Goal: Task Accomplishment & Management: Manage account settings

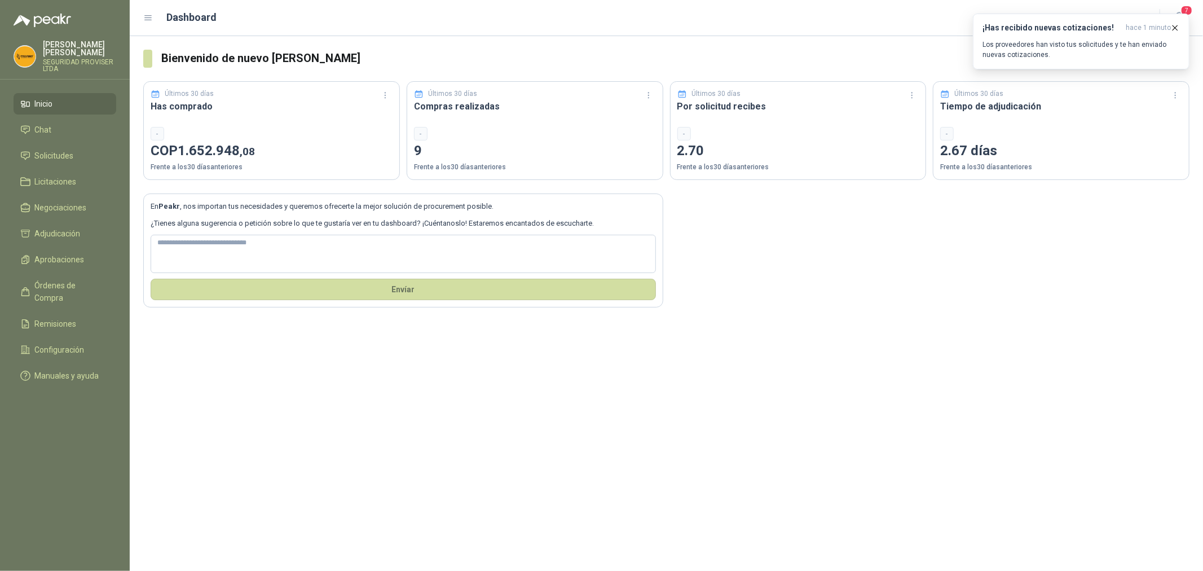
click at [49, 102] on span "Inicio" at bounding box center [44, 104] width 18 height 12
click at [62, 106] on li "Inicio" at bounding box center [64, 104] width 89 height 12
click at [73, 155] on span "Solicitudes" at bounding box center [54, 156] width 39 height 12
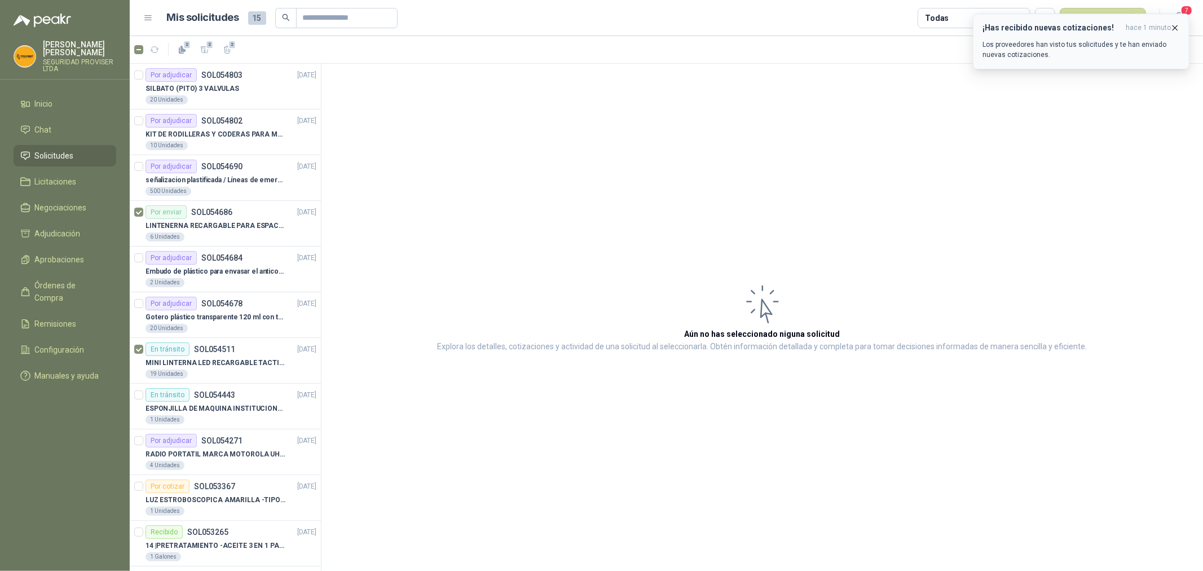
click at [1175, 29] on icon "button" at bounding box center [1176, 27] width 5 height 5
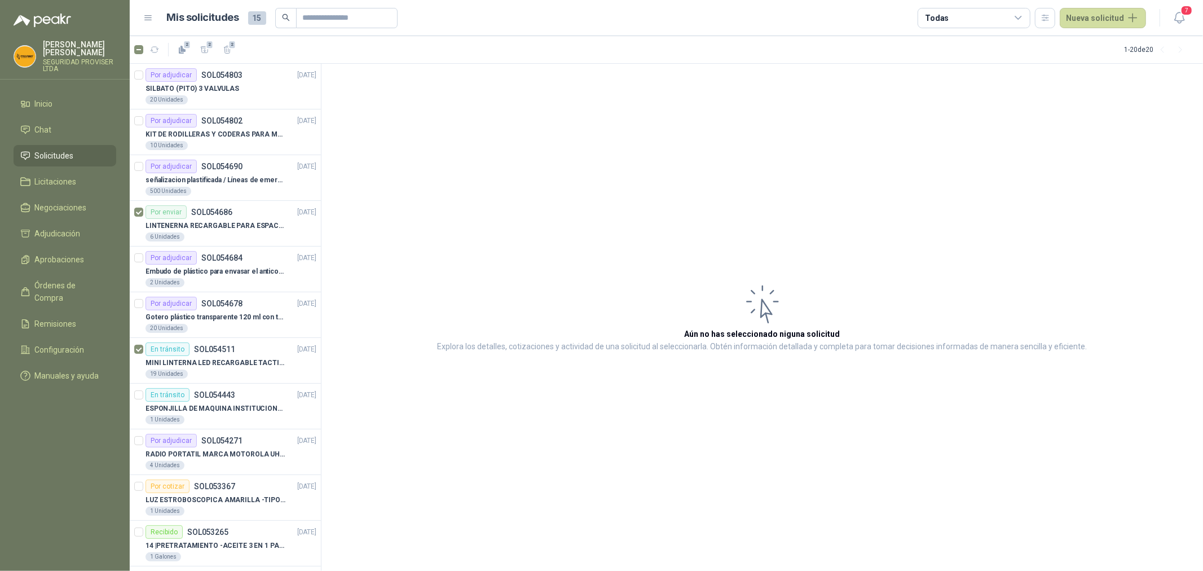
click at [1024, 17] on icon at bounding box center [1019, 18] width 10 height 10
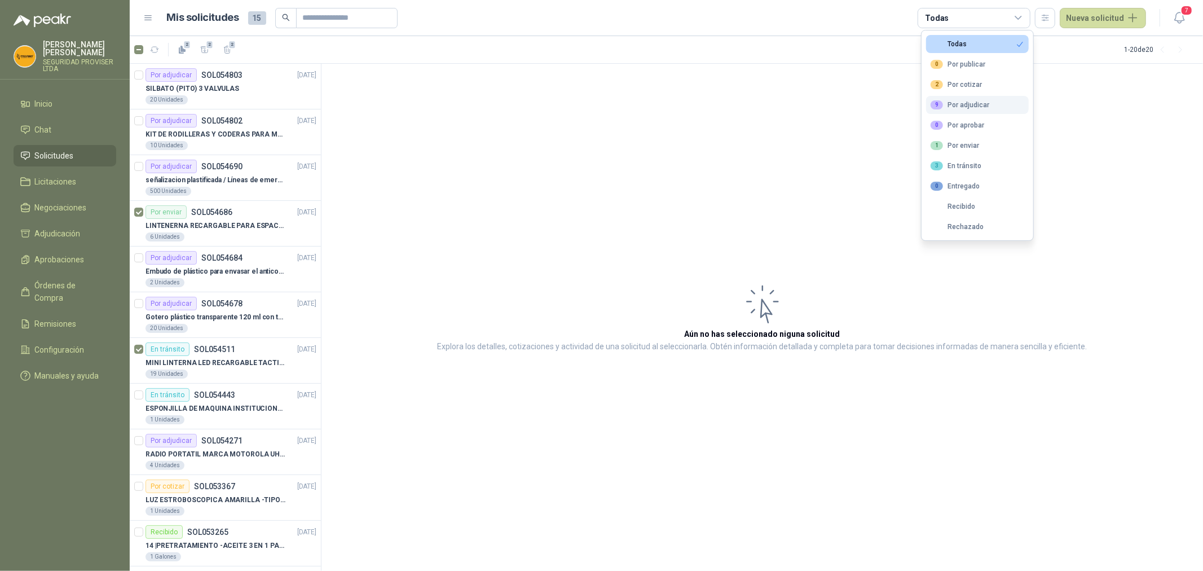
click at [966, 110] on button "9 Por adjudicar" at bounding box center [977, 105] width 103 height 18
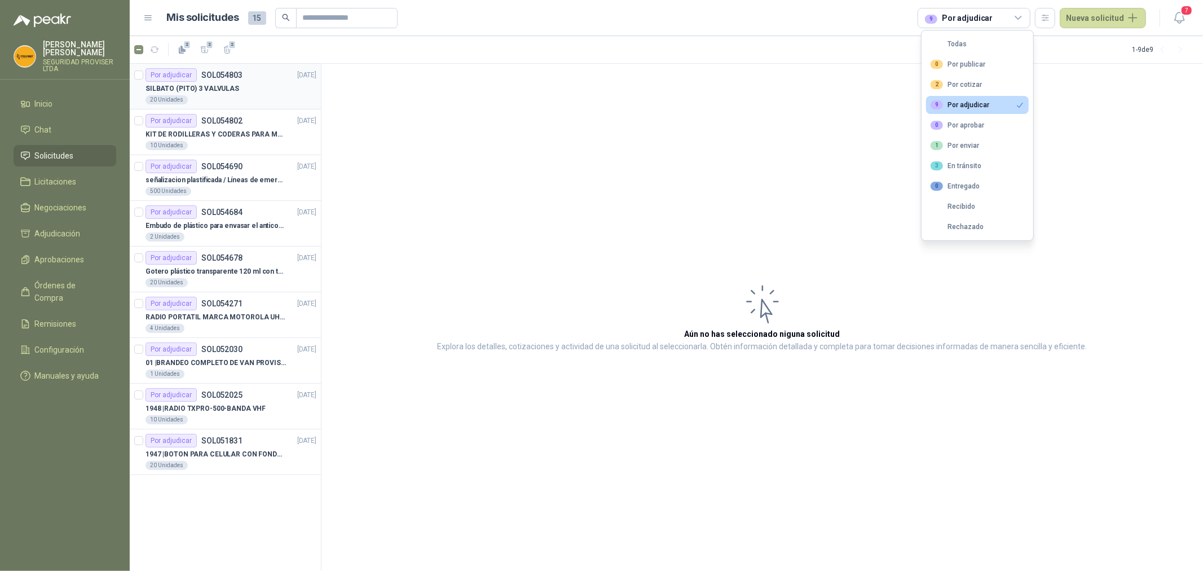
click at [287, 86] on div "SILBATO (PITO) 3 VALVULAS" at bounding box center [231, 89] width 171 height 14
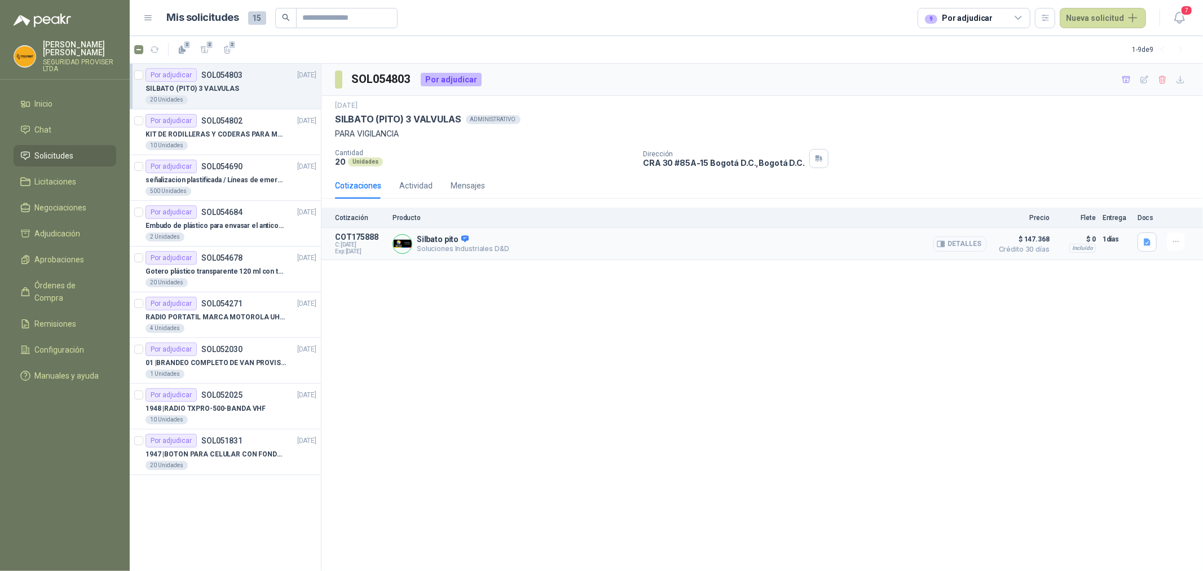
click at [963, 247] on button "Detalles" at bounding box center [960, 243] width 53 height 15
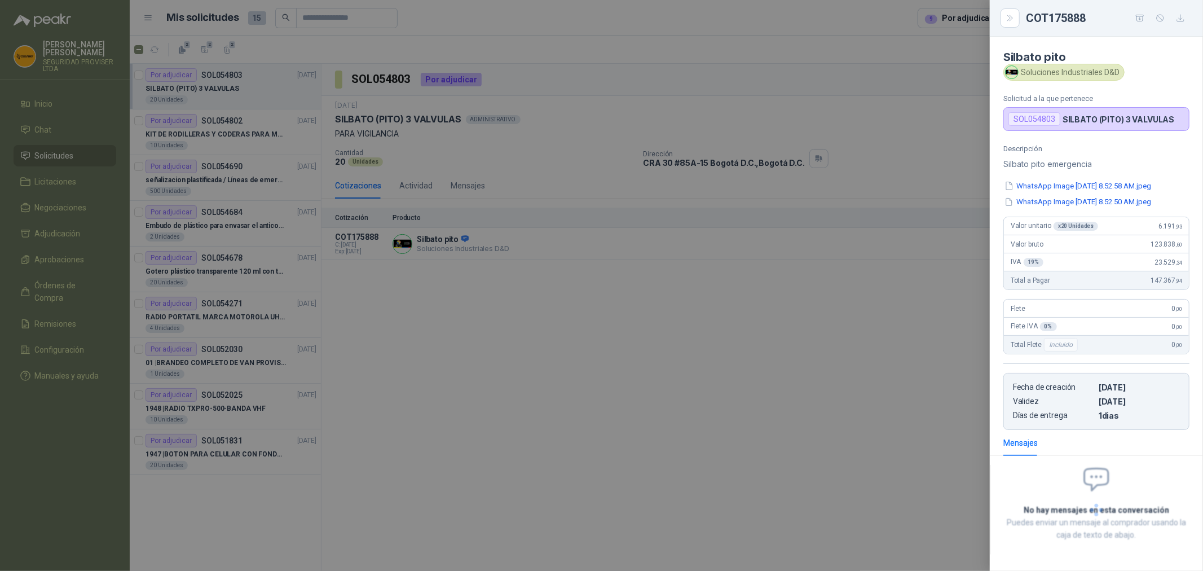
scroll to position [6, 0]
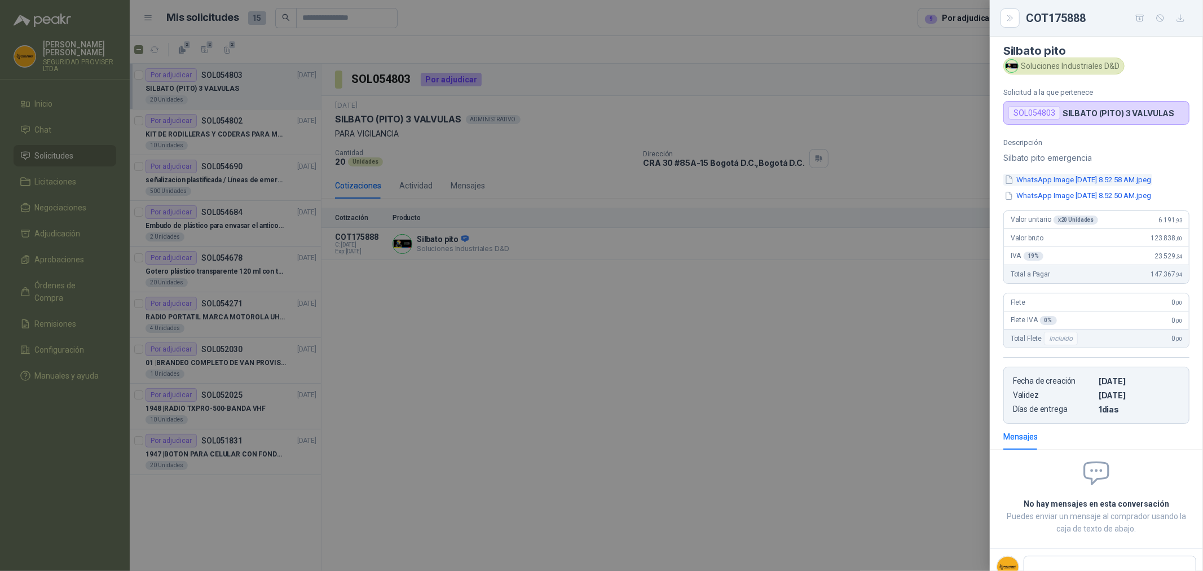
click at [1121, 181] on button "WhatsApp Image [DATE] 8.52.58 AM.jpeg" at bounding box center [1078, 180] width 149 height 12
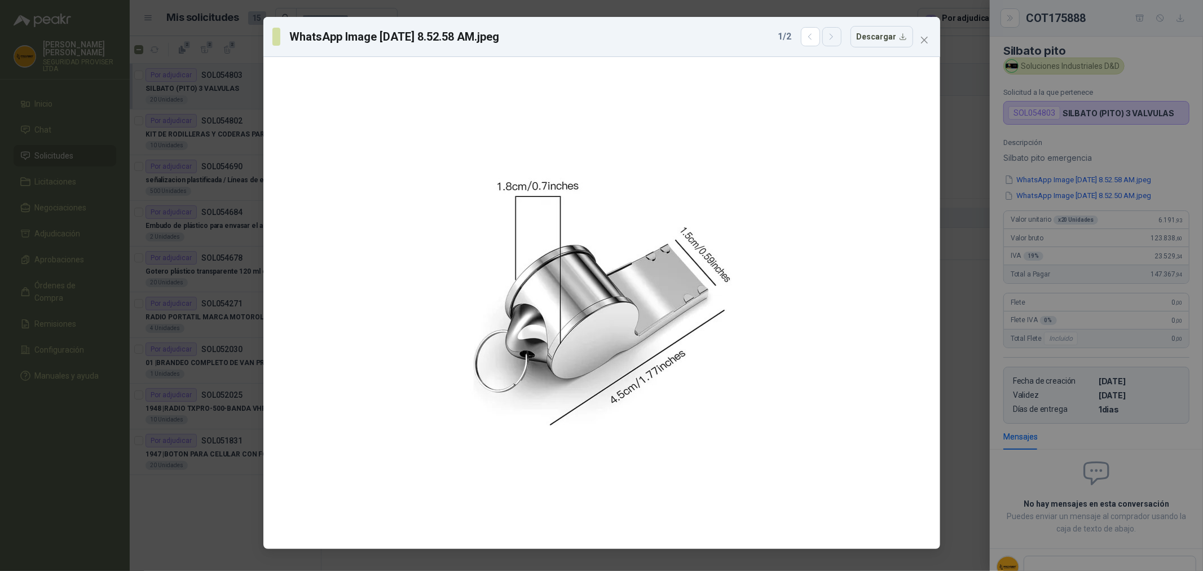
click at [837, 36] on icon "button" at bounding box center [832, 37] width 10 height 10
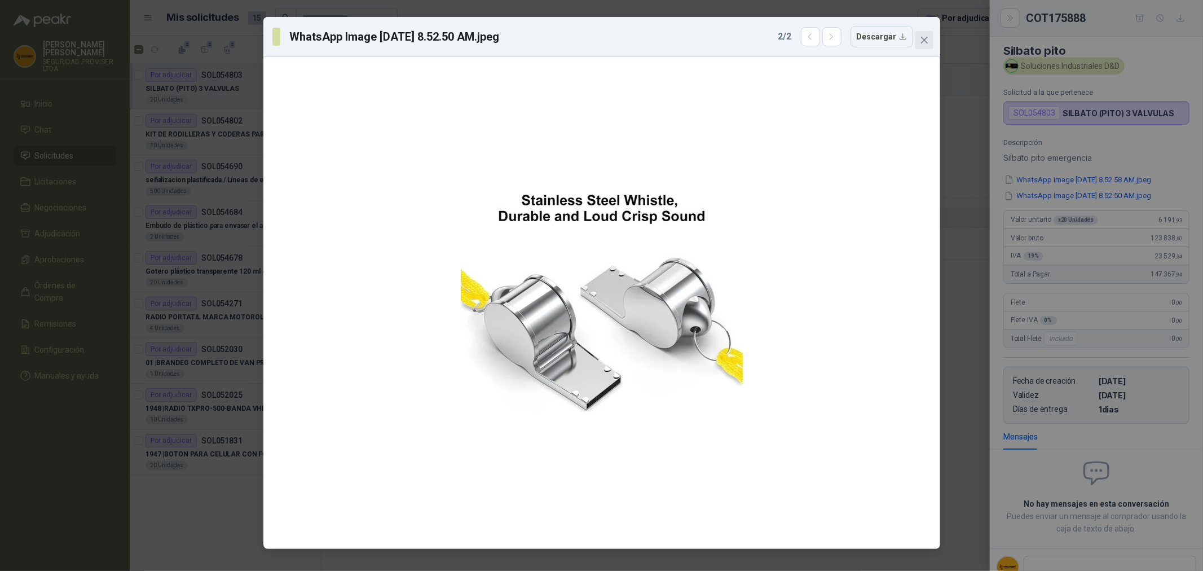
click at [923, 42] on icon "close" at bounding box center [924, 40] width 9 height 9
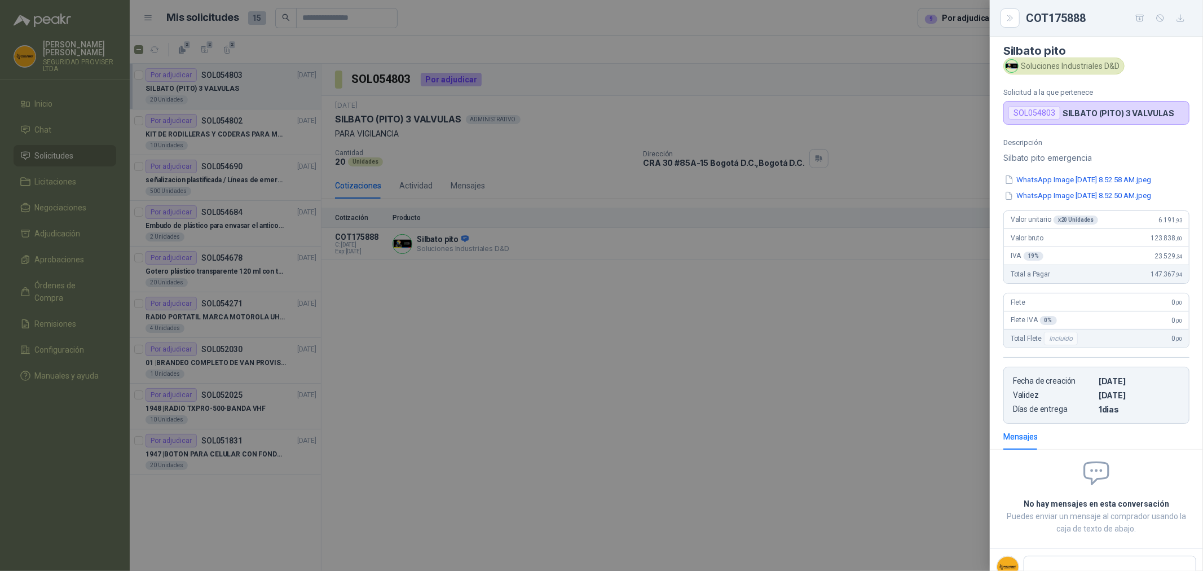
click at [829, 54] on div at bounding box center [601, 285] width 1203 height 571
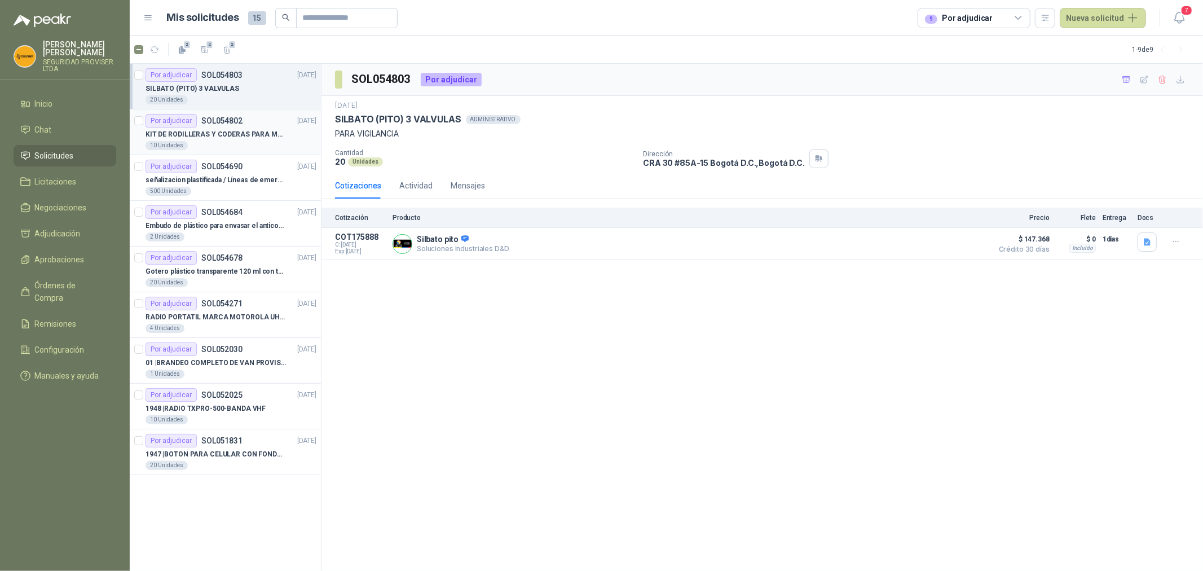
click at [245, 142] on div "10 Unidades" at bounding box center [231, 145] width 171 height 9
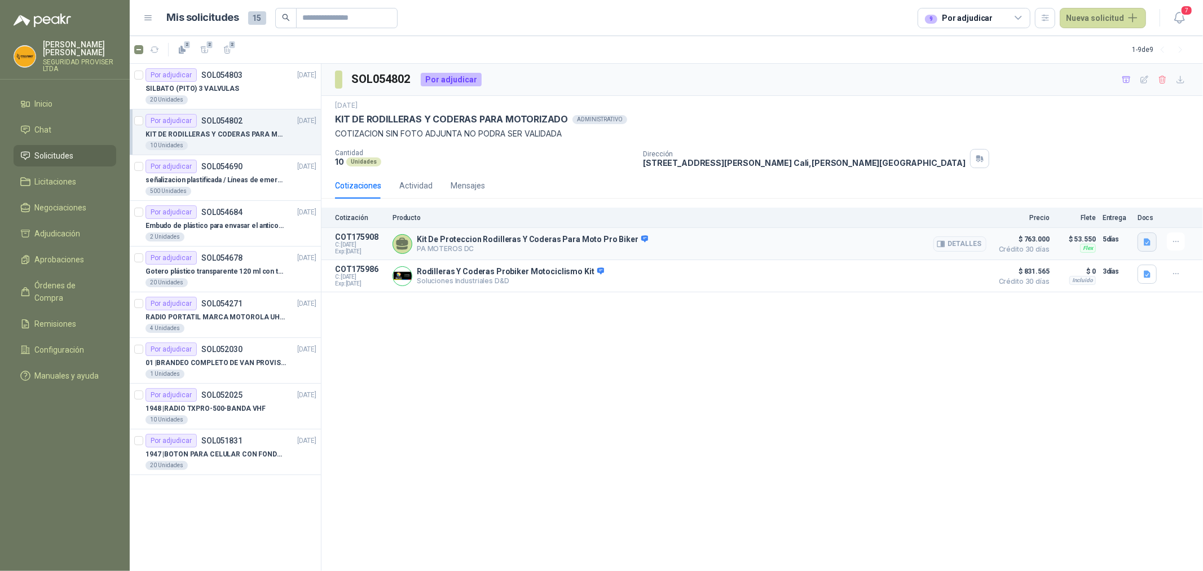
click at [1149, 243] on icon "button" at bounding box center [1147, 241] width 7 height 7
click at [1137, 209] on button "image.png" at bounding box center [1125, 206] width 49 height 12
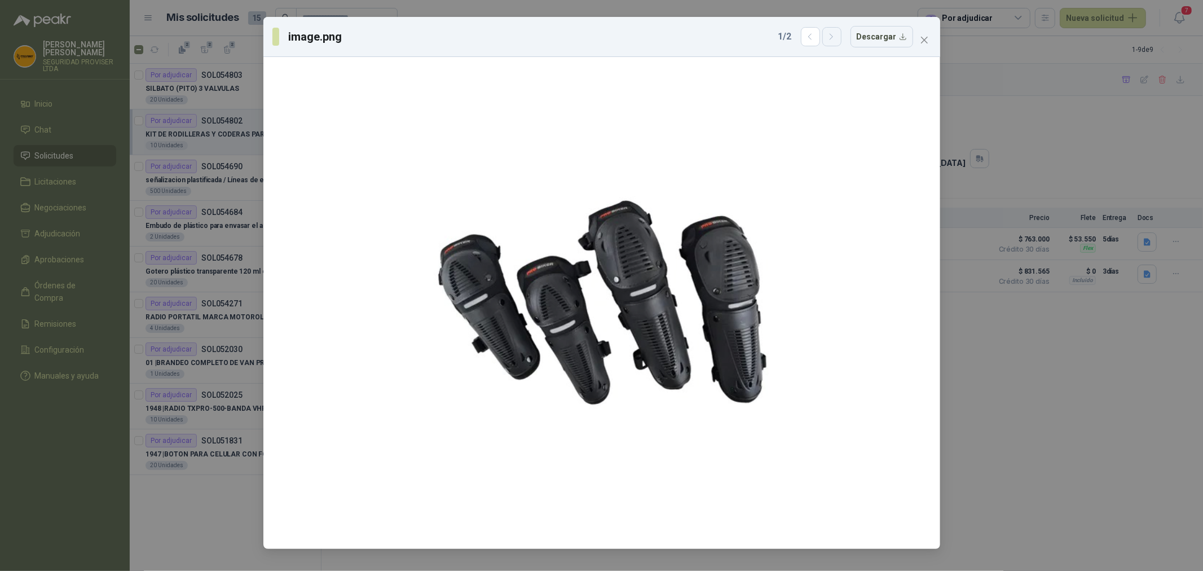
click at [833, 45] on button "button" at bounding box center [832, 36] width 19 height 19
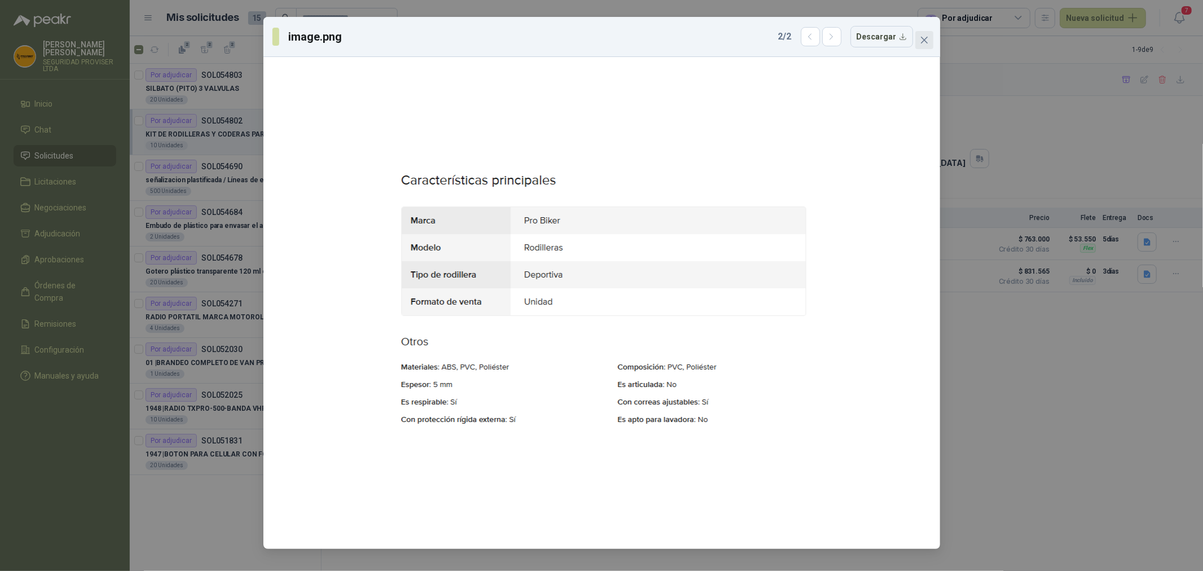
click at [922, 37] on icon "close" at bounding box center [924, 40] width 9 height 9
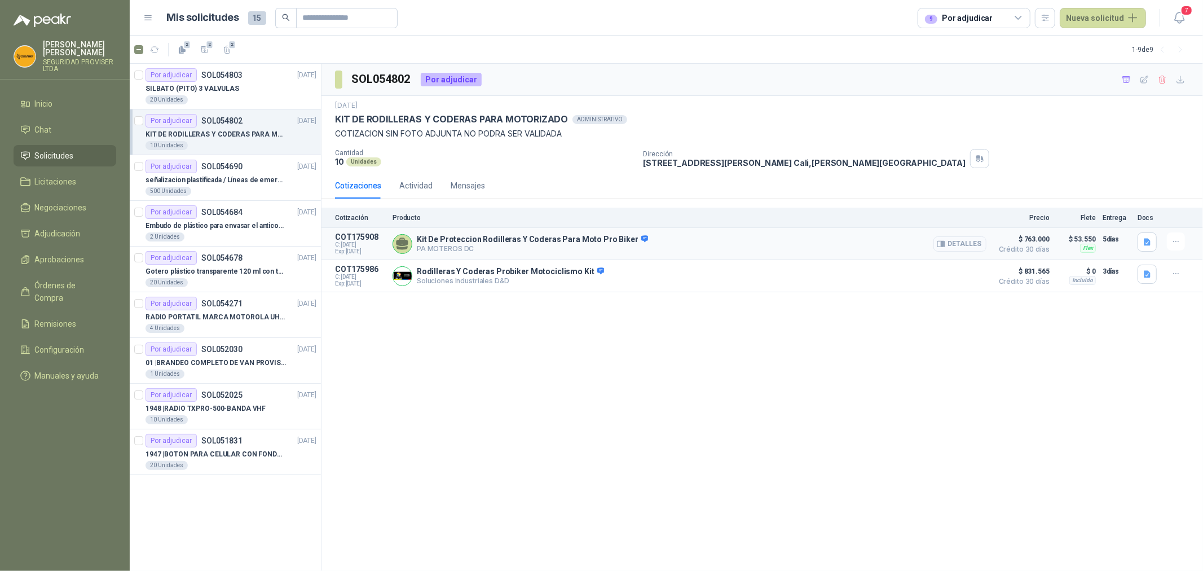
click at [977, 247] on button "Detalles" at bounding box center [960, 243] width 53 height 15
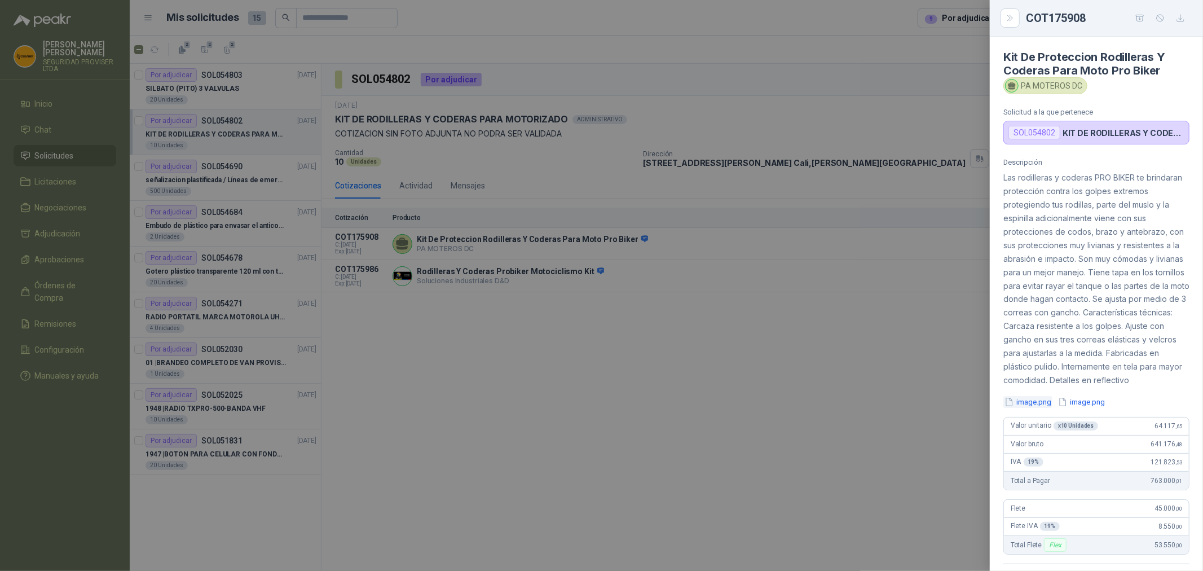
scroll to position [255, 0]
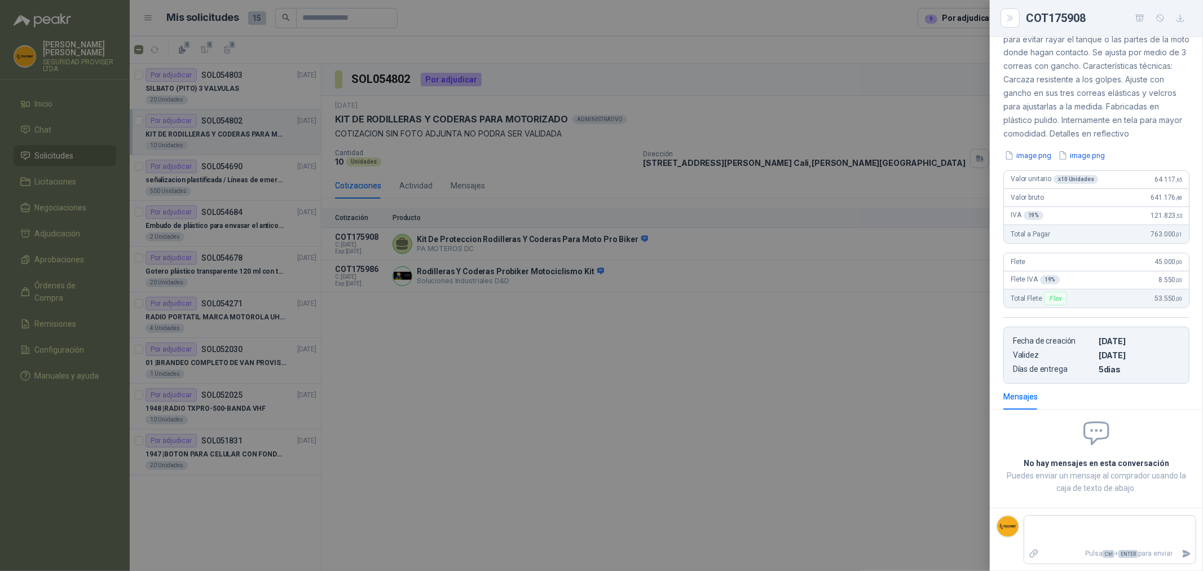
click at [911, 188] on div at bounding box center [601, 285] width 1203 height 571
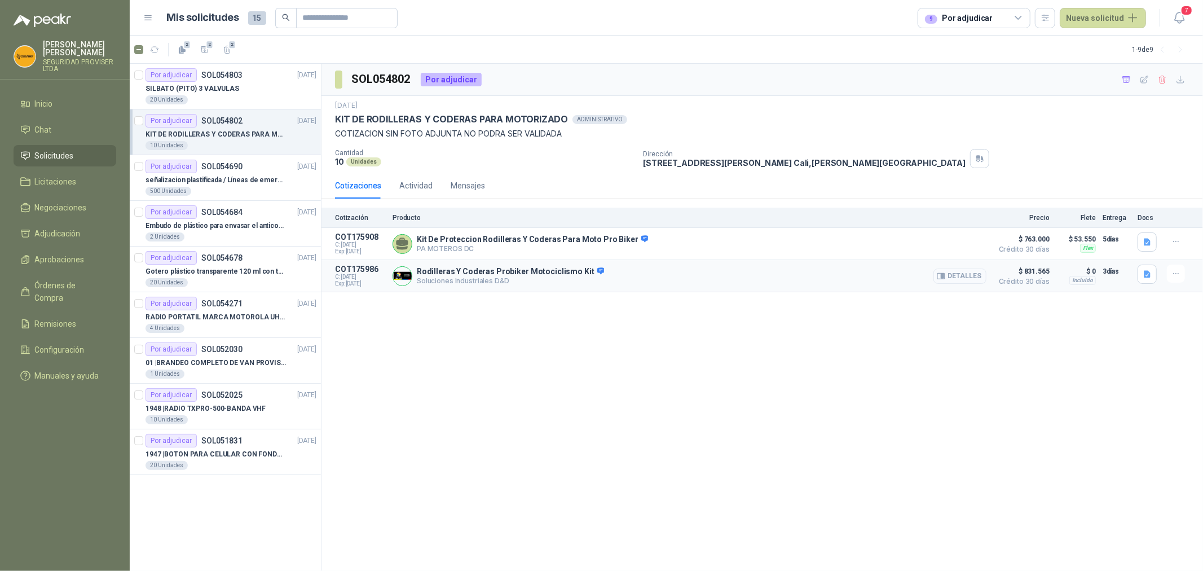
click at [969, 276] on button "Detalles" at bounding box center [960, 276] width 53 height 15
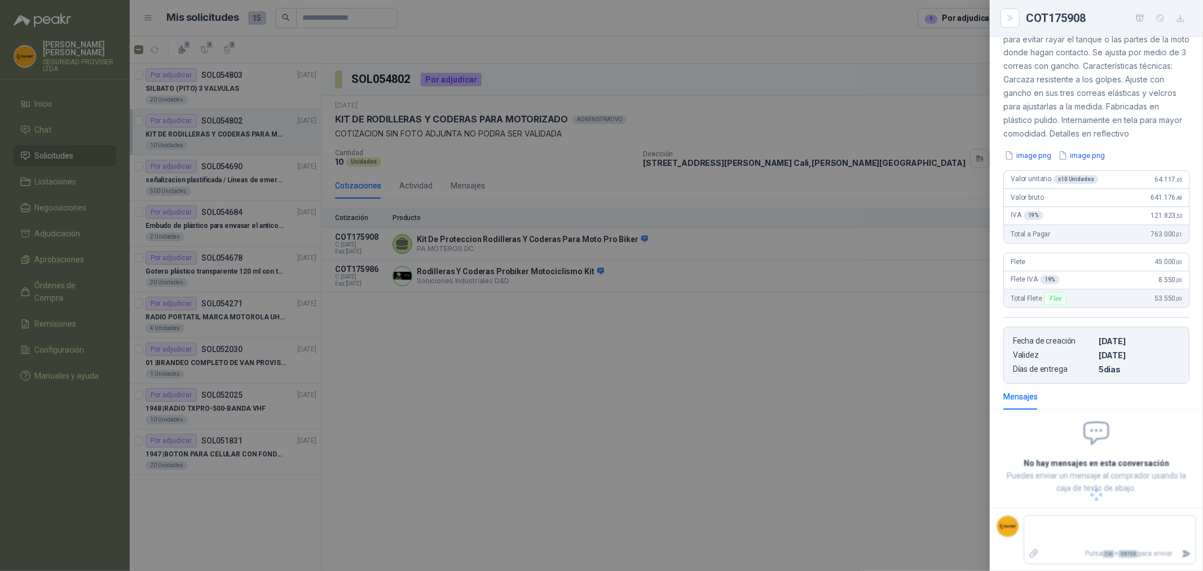
scroll to position [44, 0]
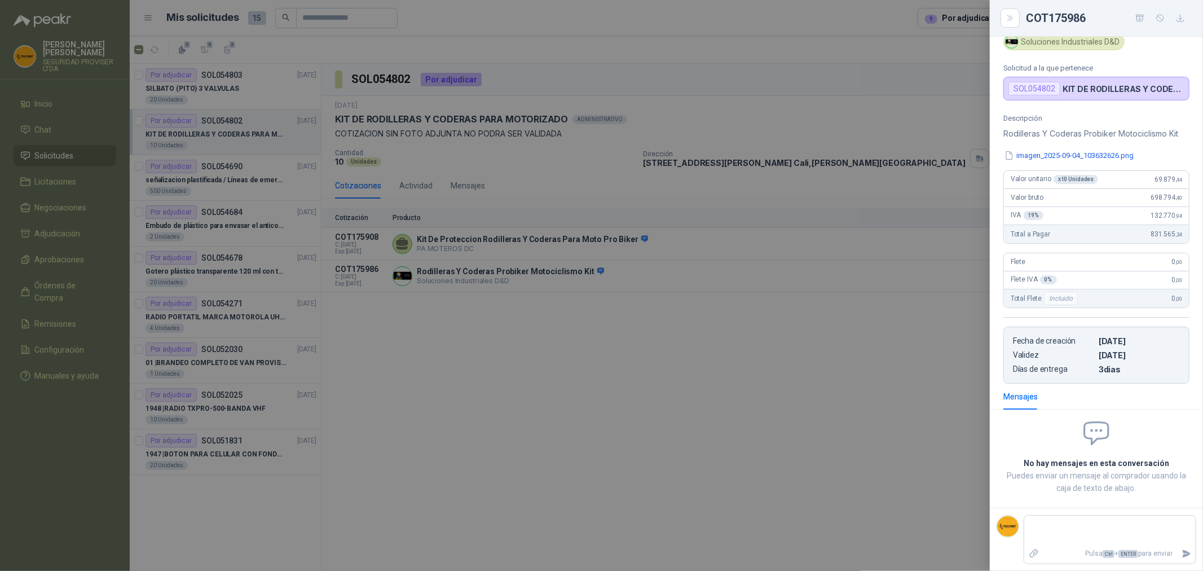
click at [907, 335] on div at bounding box center [601, 285] width 1203 height 571
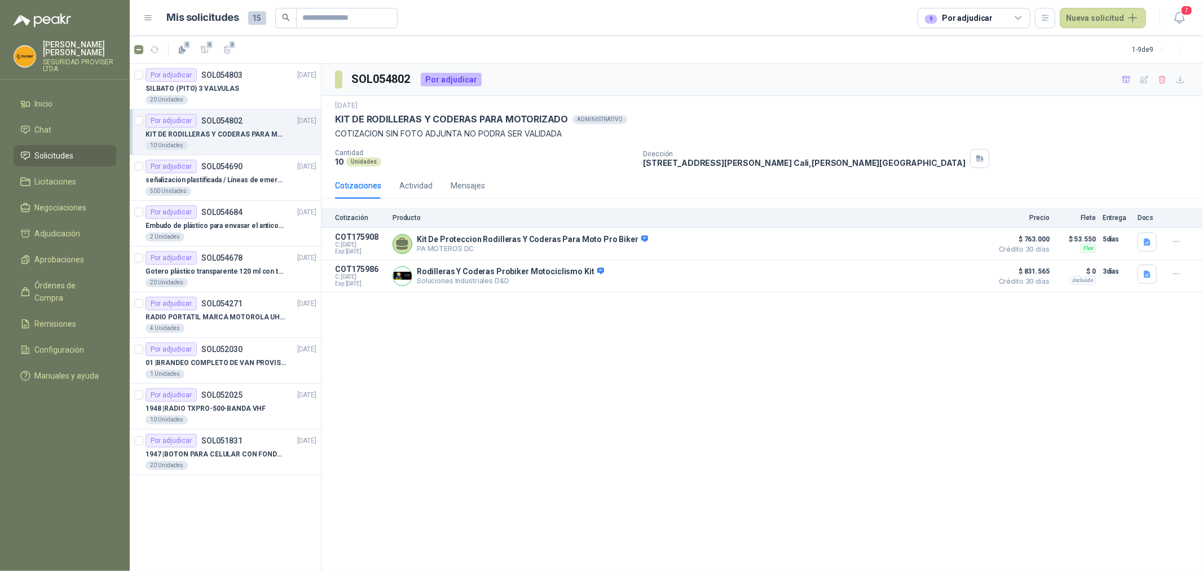
click at [1003, 186] on div "Cotizaciones Actividad Mensajes" at bounding box center [762, 186] width 855 height 26
click at [268, 184] on p "señalizacion plastificada / Líneas de emergencia" at bounding box center [216, 180] width 140 height 11
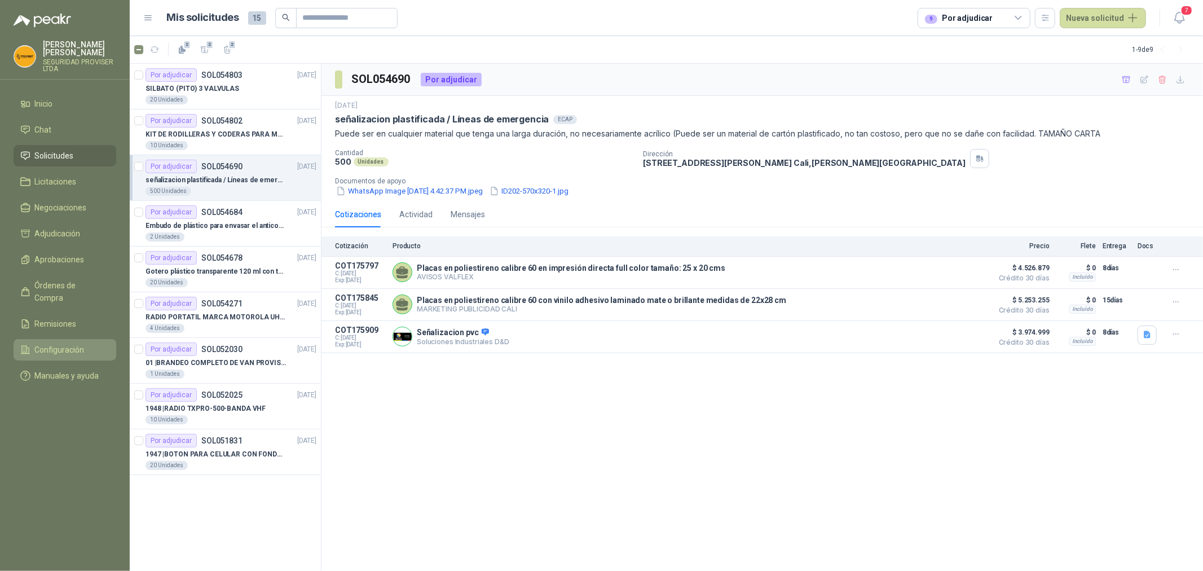
click at [79, 347] on link "Configuración" at bounding box center [65, 349] width 103 height 21
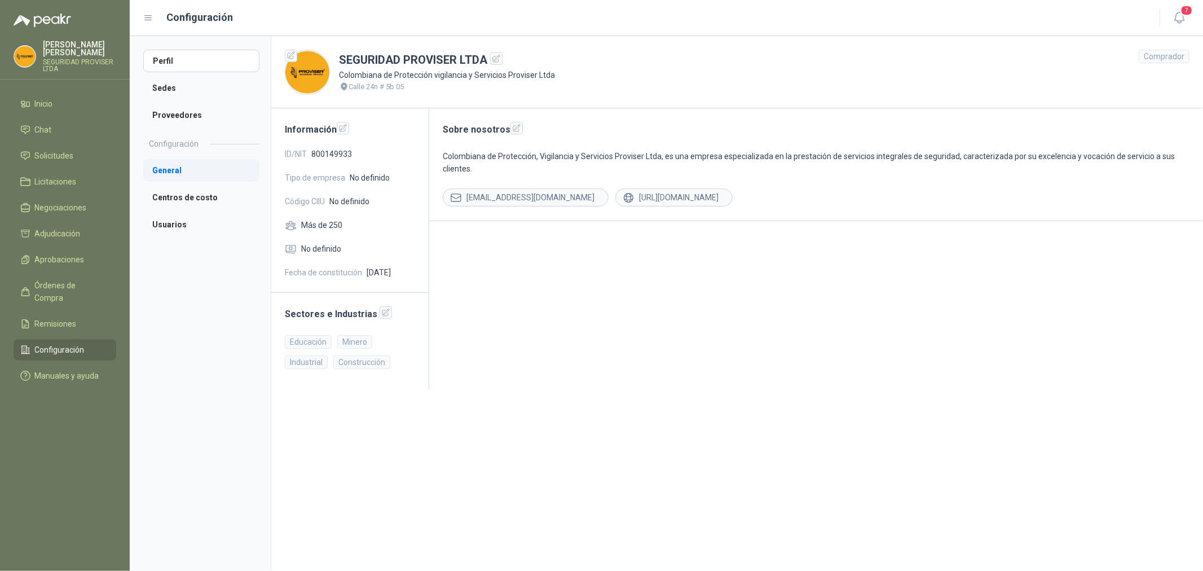
click at [192, 168] on li "General" at bounding box center [201, 170] width 116 height 23
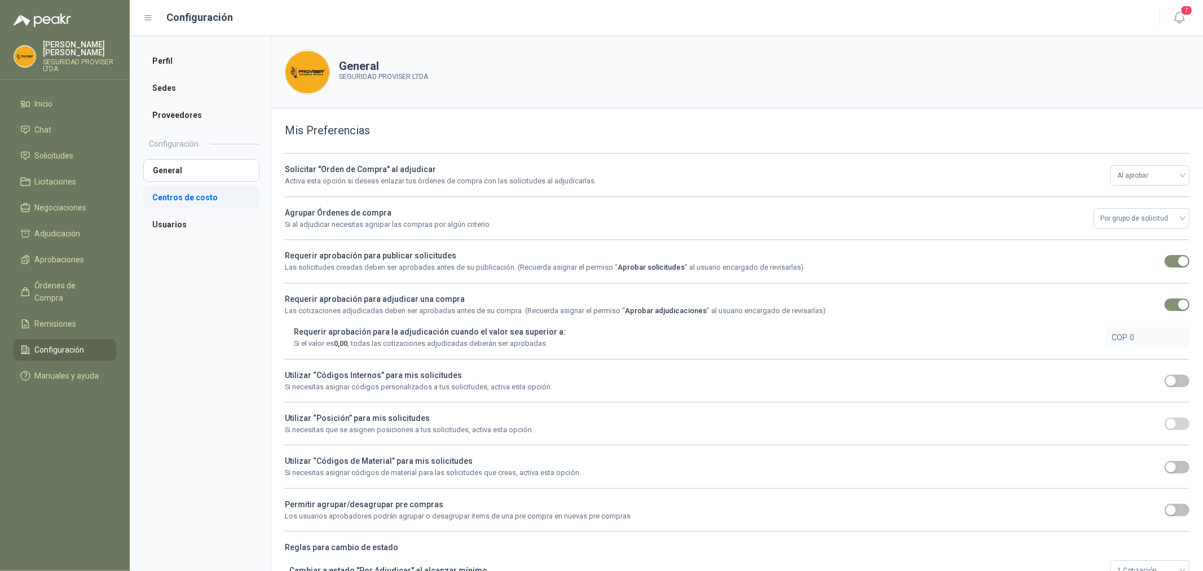
click at [189, 201] on li "Centros de costo" at bounding box center [201, 197] width 116 height 23
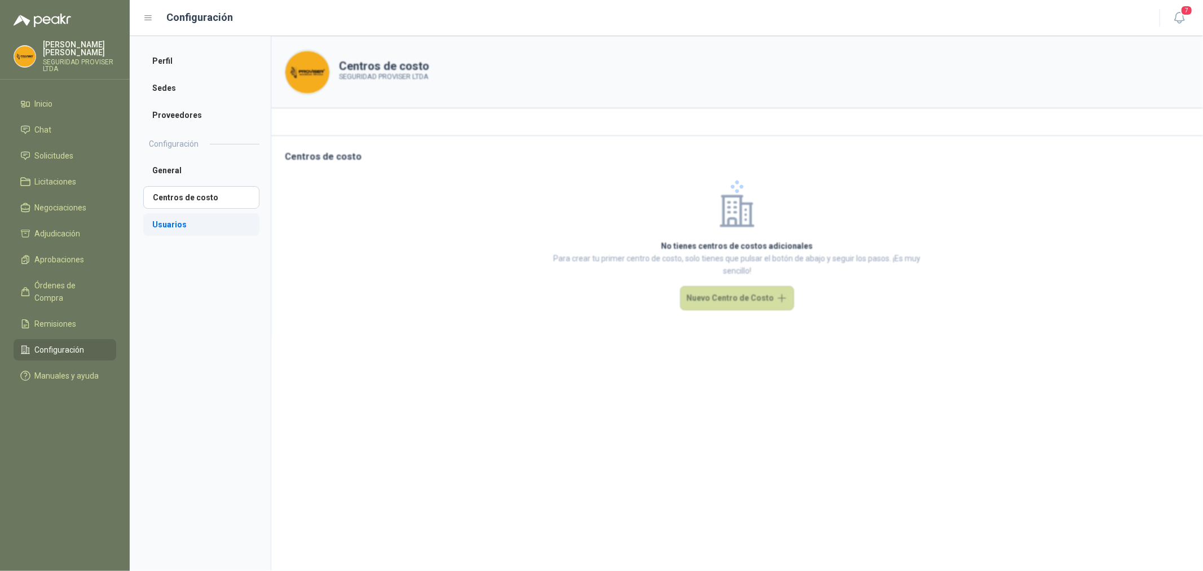
click at [188, 230] on li "Usuarios" at bounding box center [201, 224] width 116 height 23
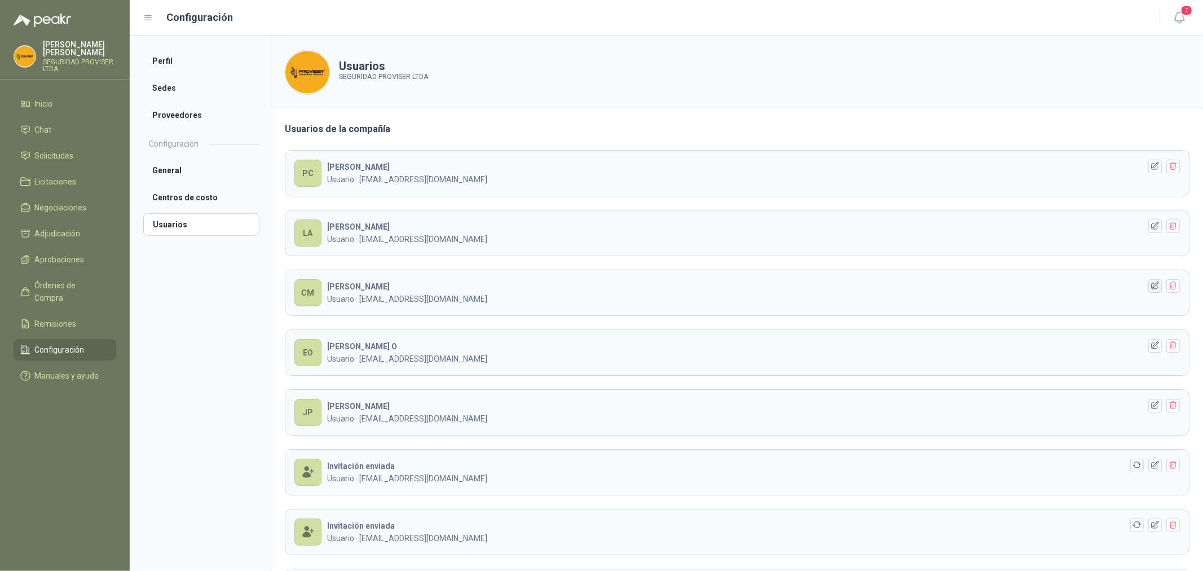
click at [1151, 287] on icon "button" at bounding box center [1156, 286] width 10 height 10
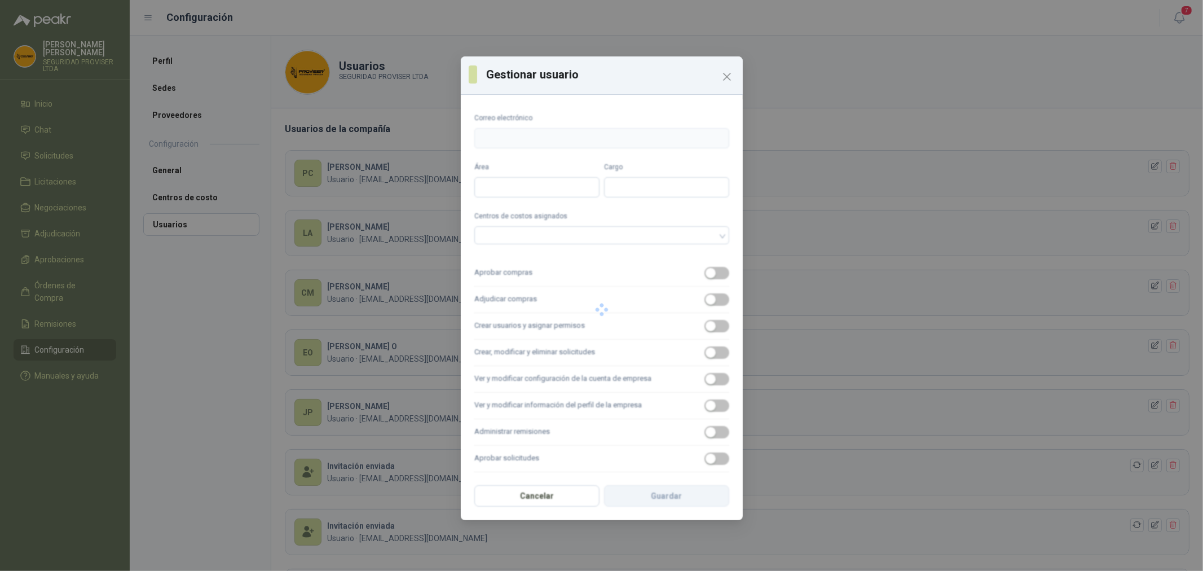
type input "**********"
type input "****"
type input "**********"
click at [705, 302] on span "button" at bounding box center [717, 299] width 25 height 12
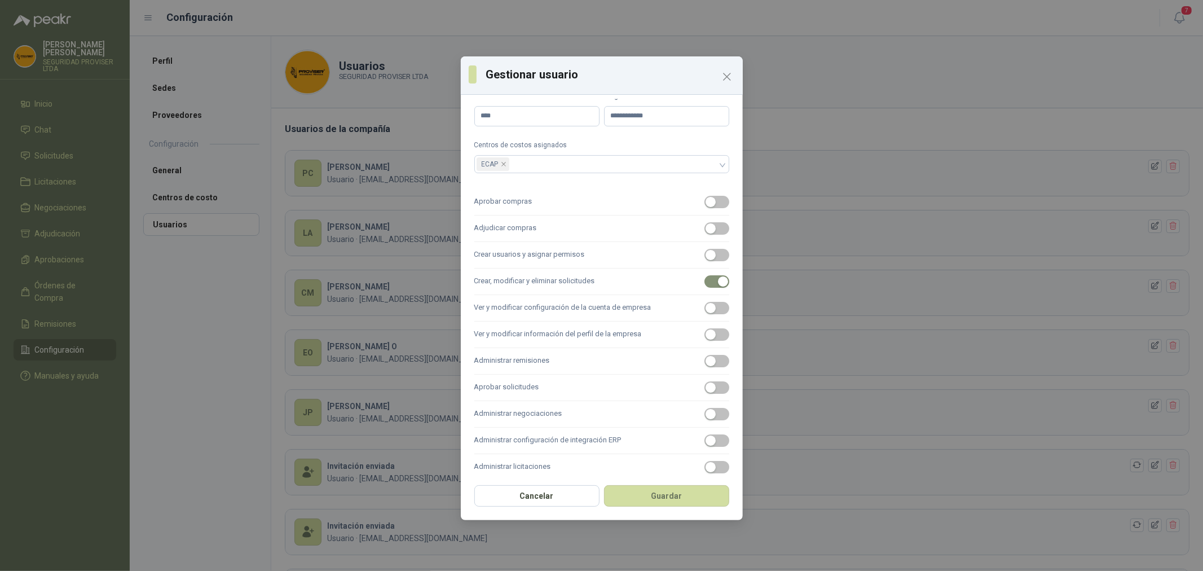
scroll to position [82, 0]
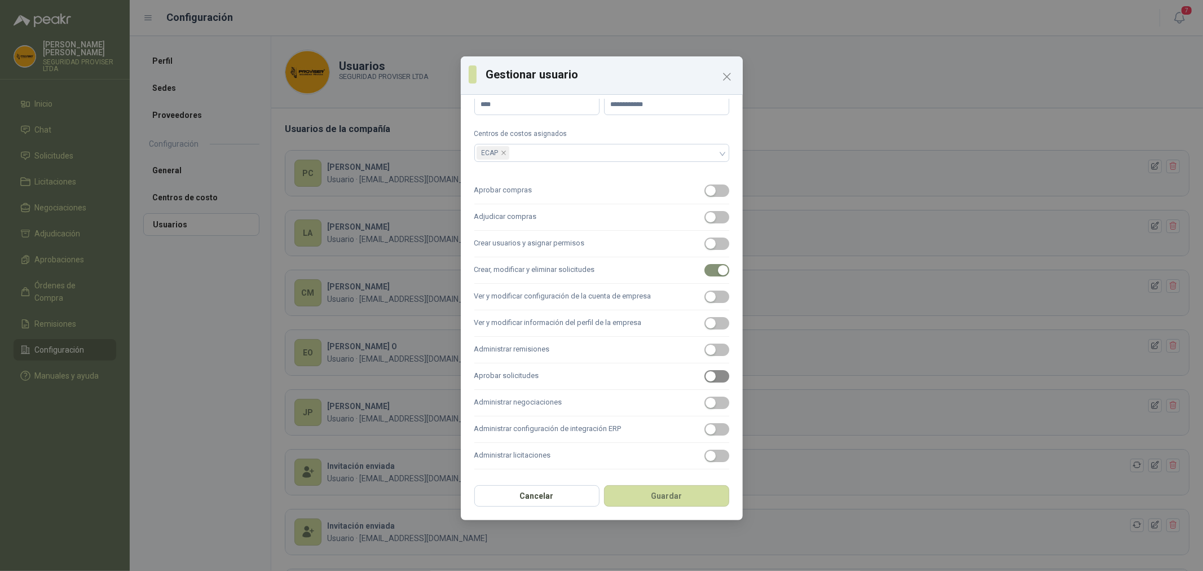
click at [713, 376] on span "button" at bounding box center [717, 376] width 25 height 12
click at [674, 499] on button "Guardar" at bounding box center [666, 495] width 125 height 21
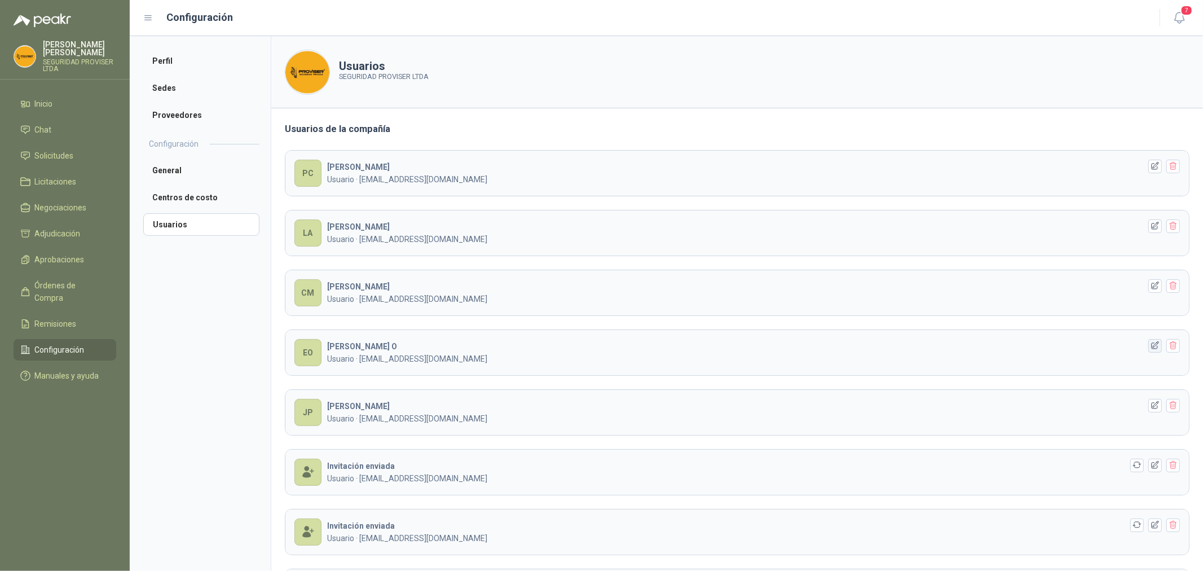
click at [1151, 346] on icon "button" at bounding box center [1156, 346] width 10 height 10
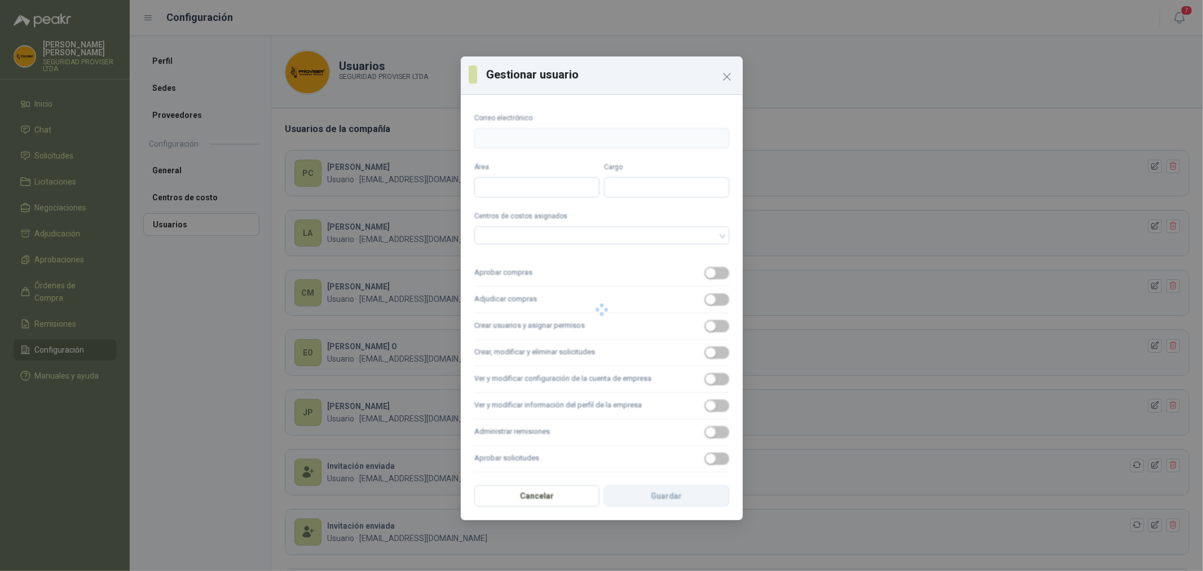
type input "**********"
type input "*********"
type input "********"
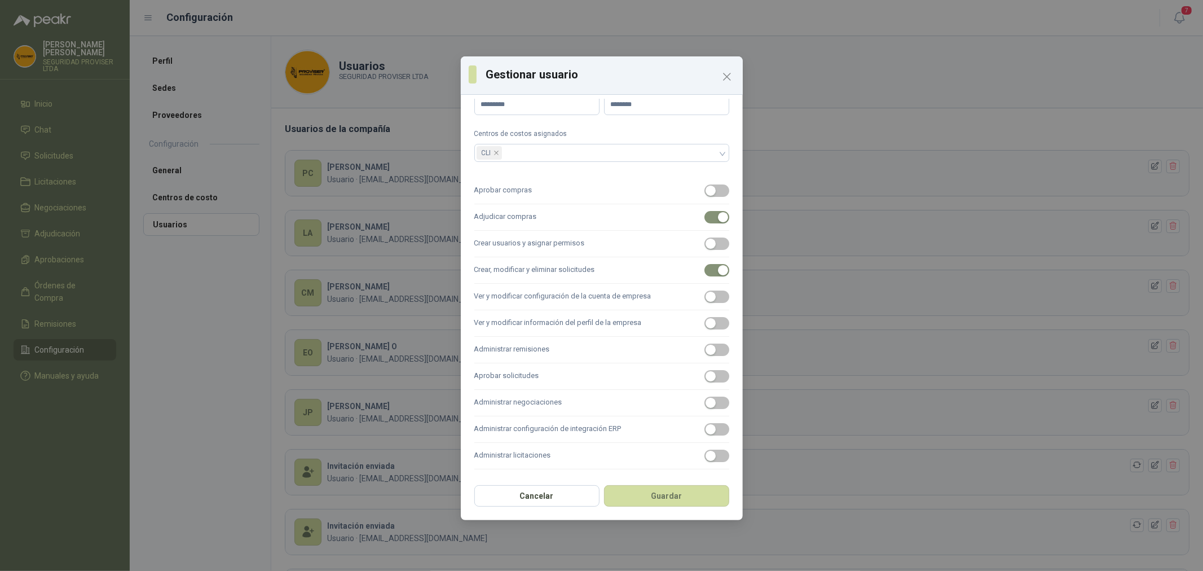
scroll to position [67, 0]
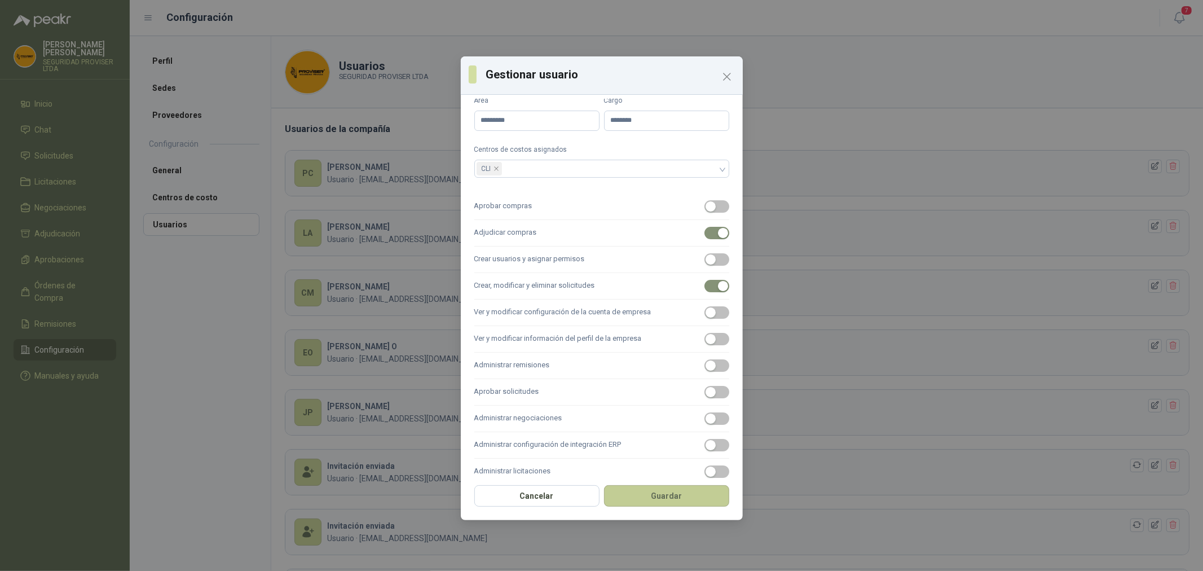
click at [692, 505] on button "Guardar" at bounding box center [666, 495] width 125 height 21
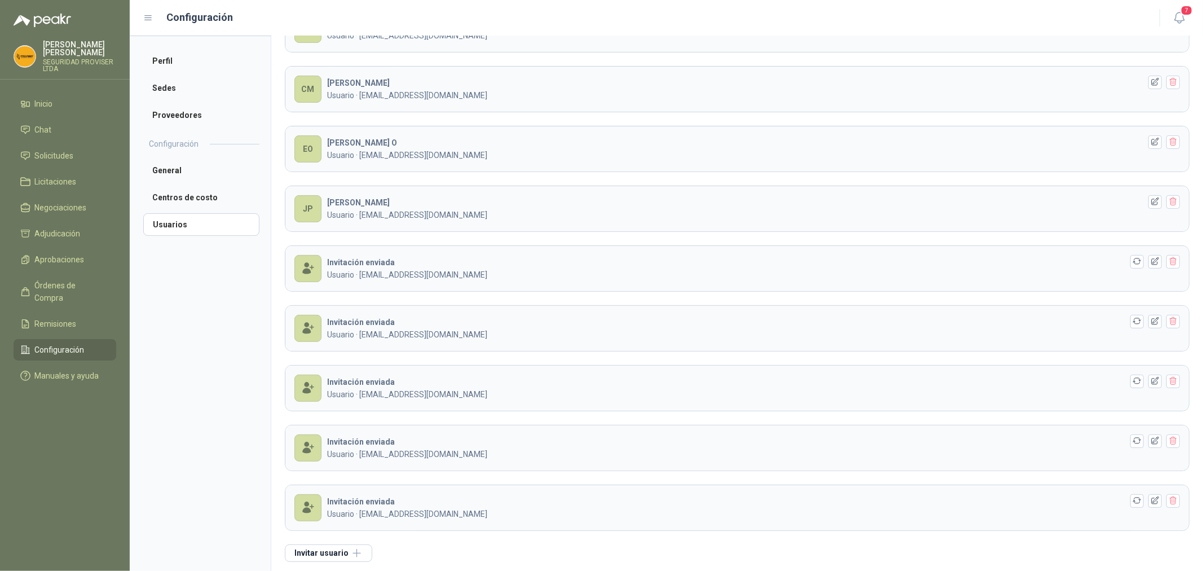
scroll to position [209, 0]
